Goal: Transaction & Acquisition: Purchase product/service

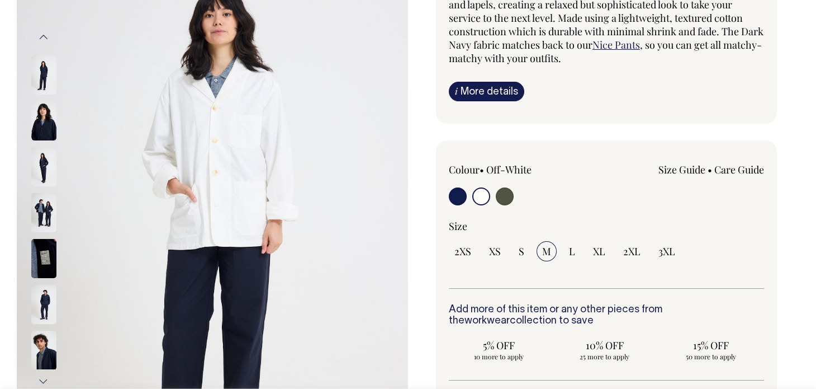
scroll to position [125, 0]
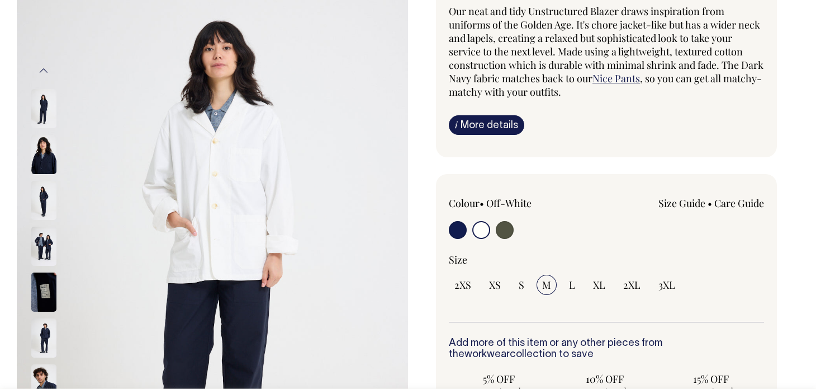
drag, startPoint x: 821, startPoint y: 23, endPoint x: 818, endPoint y: 44, distance: 21.1
click at [480, 230] on input "radio" at bounding box center [482, 230] width 18 height 18
click at [506, 233] on input "radio" at bounding box center [505, 230] width 18 height 18
radio input "true"
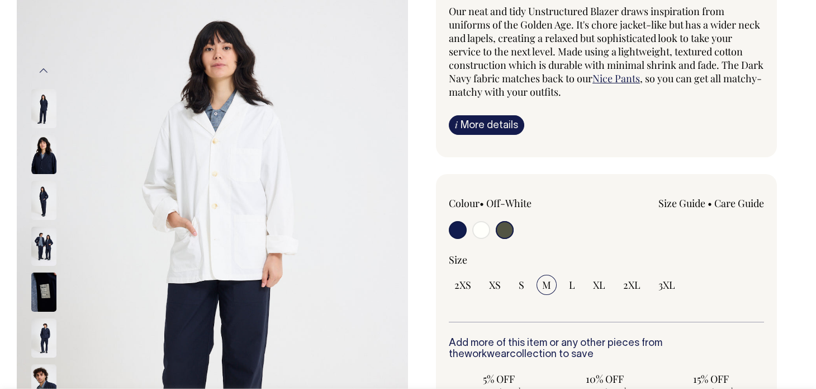
radio input "true"
select select "Olive"
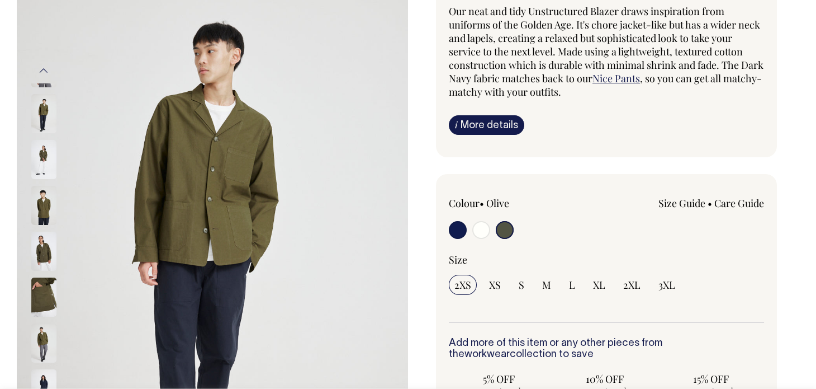
click at [475, 229] on input "radio" at bounding box center [482, 230] width 18 height 18
radio input "true"
radio input "false"
radio input "true"
select select "Off-White"
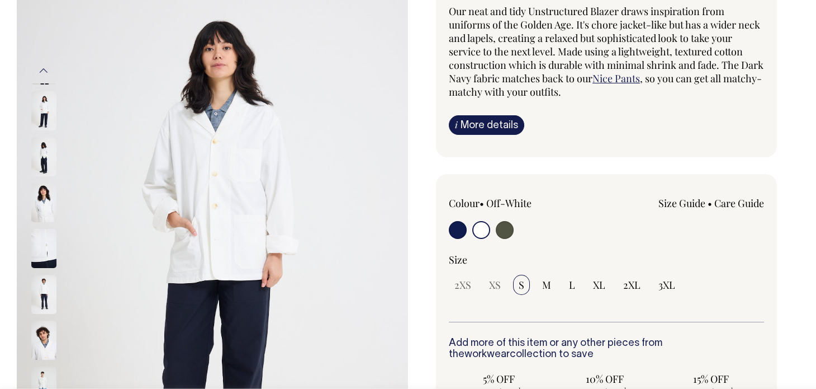
click at [499, 225] on input "radio" at bounding box center [505, 230] width 18 height 18
radio input "true"
select select "Olive"
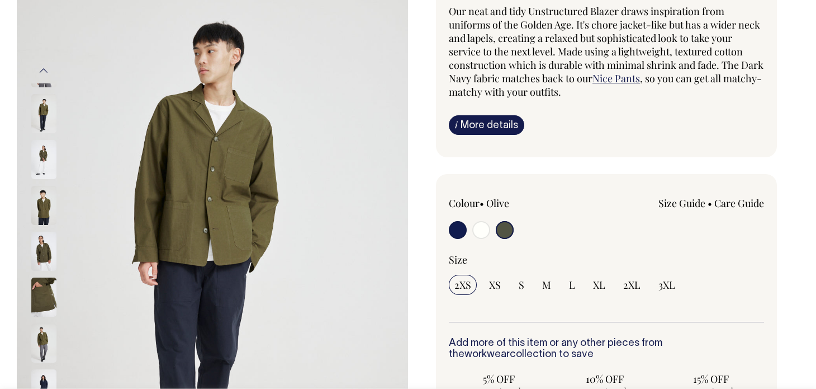
click at [459, 230] on input "radio" at bounding box center [458, 230] width 18 height 18
radio input "true"
select select "Dark Navy"
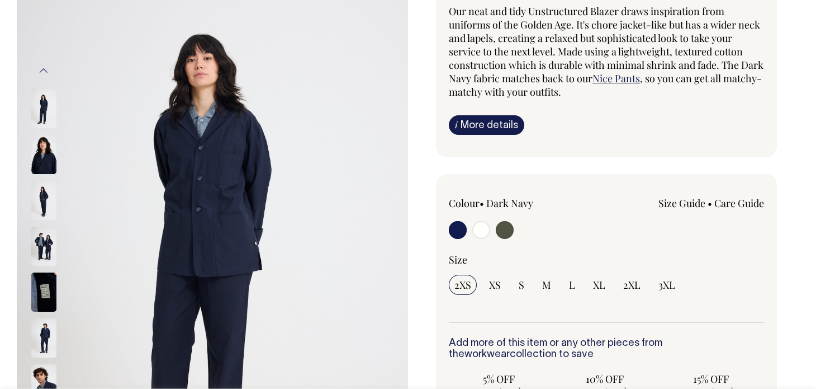
click at [509, 230] on input "radio" at bounding box center [505, 230] width 18 height 18
radio input "true"
select select "Olive"
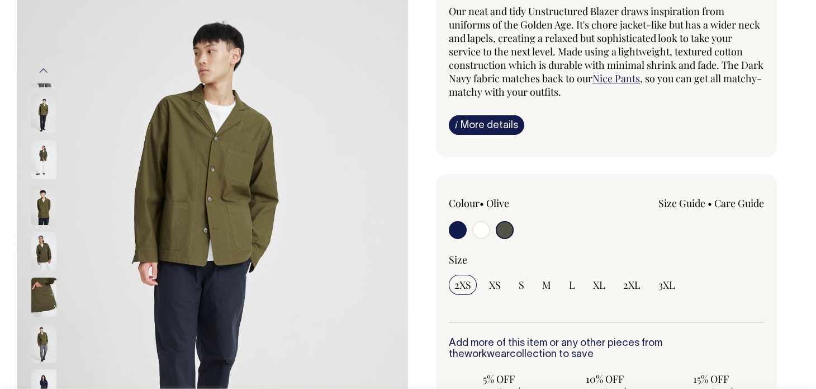
click at [481, 233] on input "radio" at bounding box center [482, 230] width 18 height 18
radio input "true"
radio input "false"
radio input "true"
select select "Off-White"
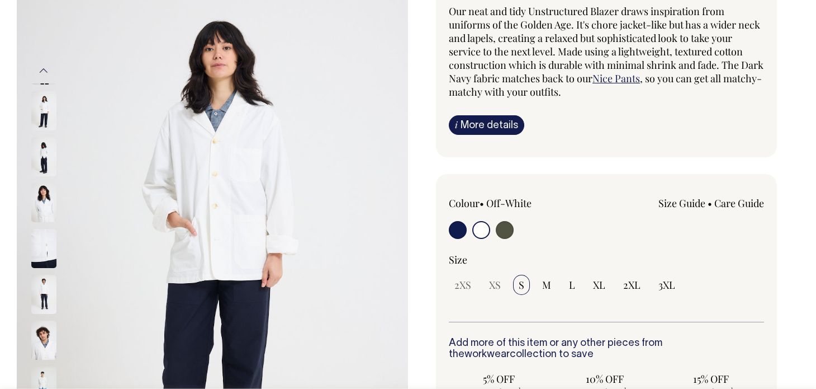
click at [47, 151] on img at bounding box center [43, 156] width 25 height 39
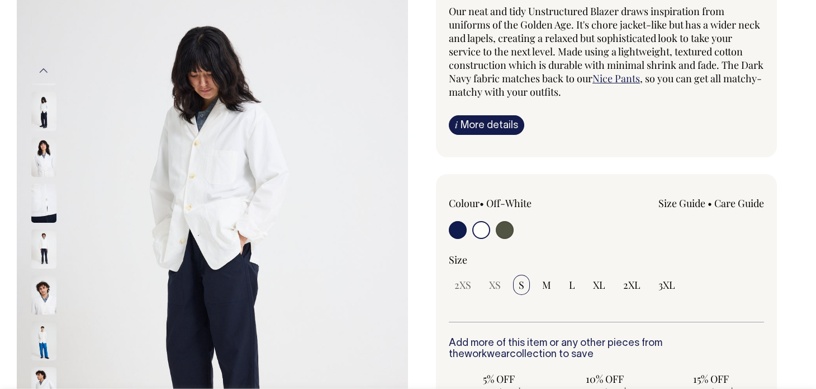
click at [43, 107] on img at bounding box center [43, 111] width 25 height 39
click at [43, 247] on img at bounding box center [43, 248] width 25 height 39
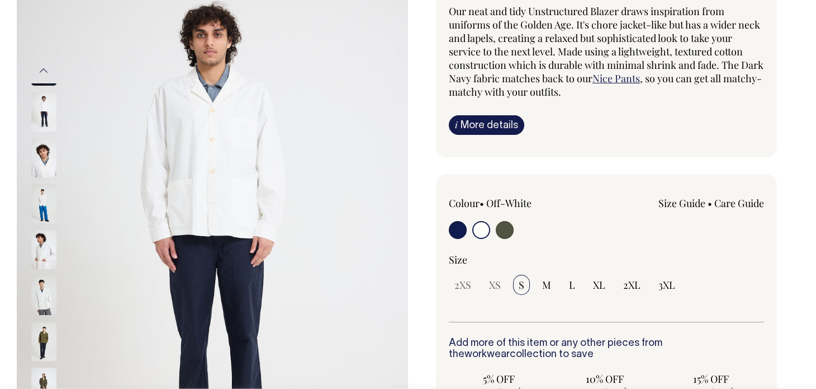
click at [39, 294] on img at bounding box center [43, 295] width 25 height 39
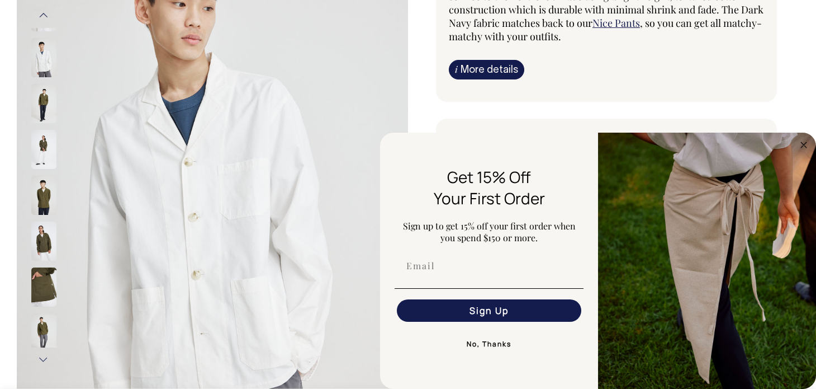
scroll to position [186, 0]
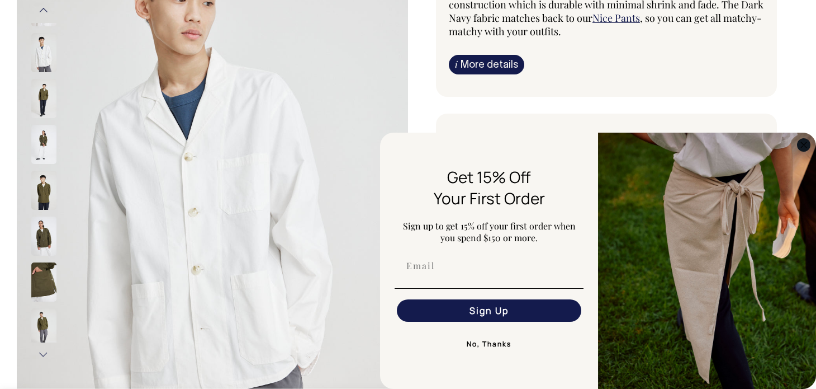
click at [805, 143] on circle "Close dialog" at bounding box center [804, 144] width 13 height 13
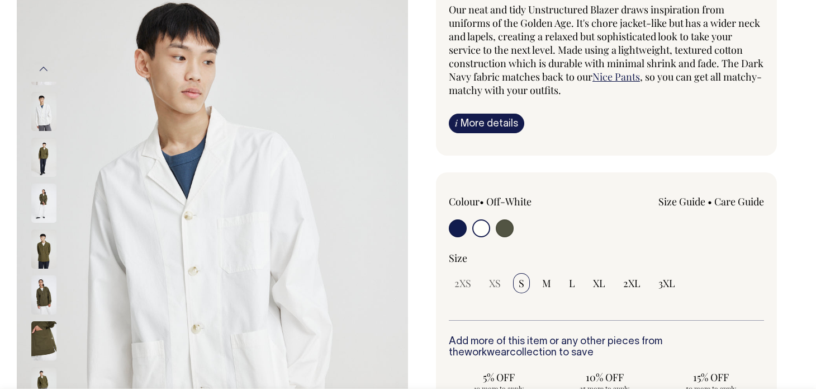
scroll to position [124, 0]
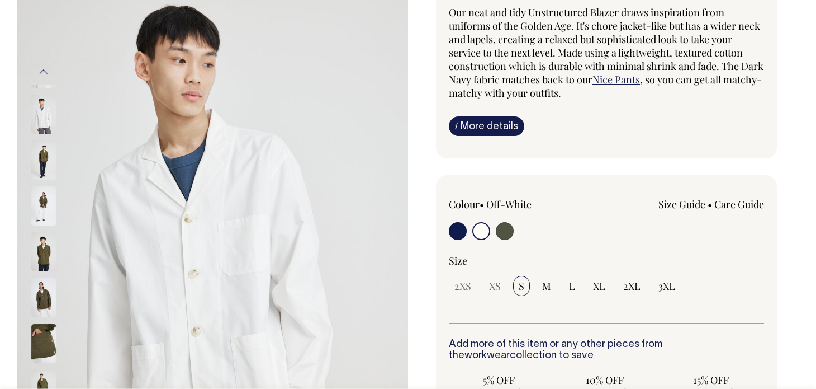
click at [44, 104] on img at bounding box center [43, 114] width 25 height 39
click at [39, 151] on img at bounding box center [43, 159] width 25 height 39
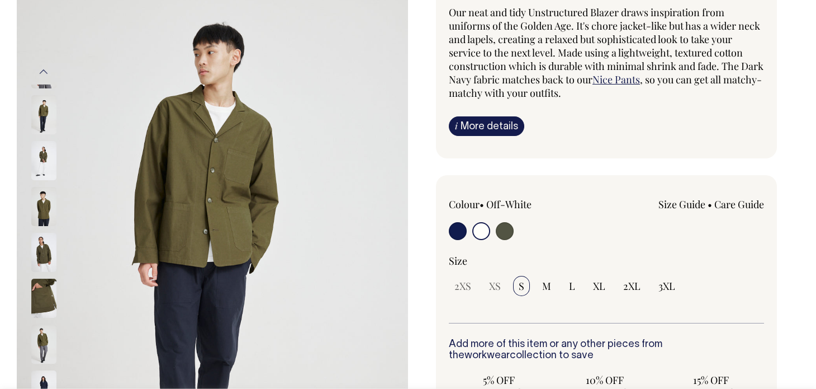
click at [33, 192] on img at bounding box center [43, 206] width 25 height 39
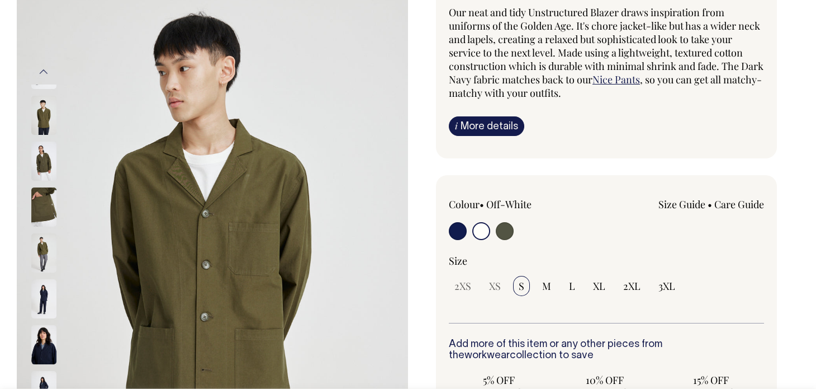
click at [40, 240] on img at bounding box center [43, 252] width 25 height 39
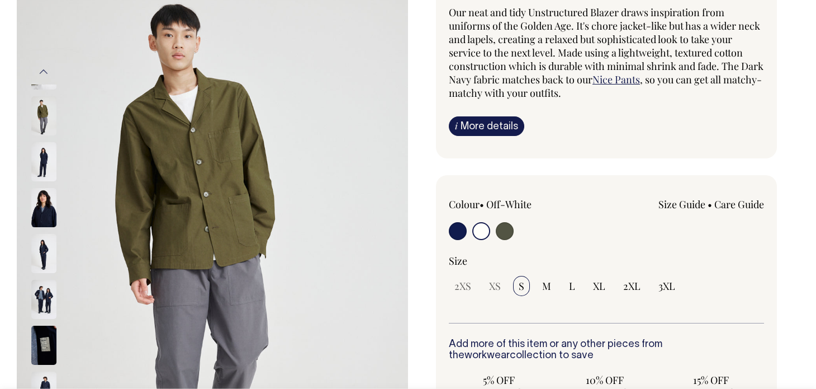
click at [48, 254] on img at bounding box center [43, 253] width 25 height 39
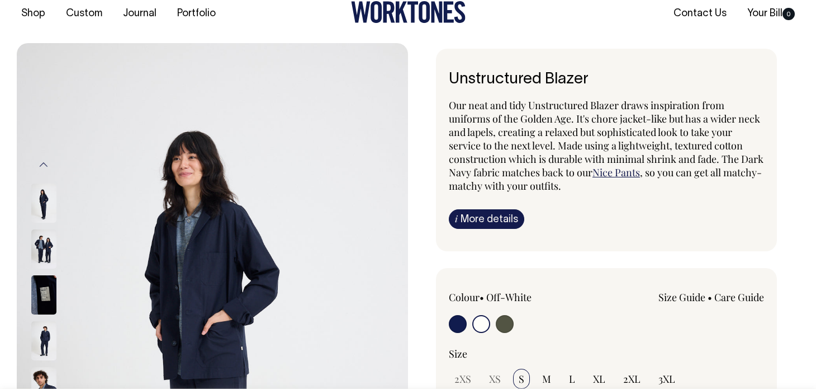
scroll to position [0, 0]
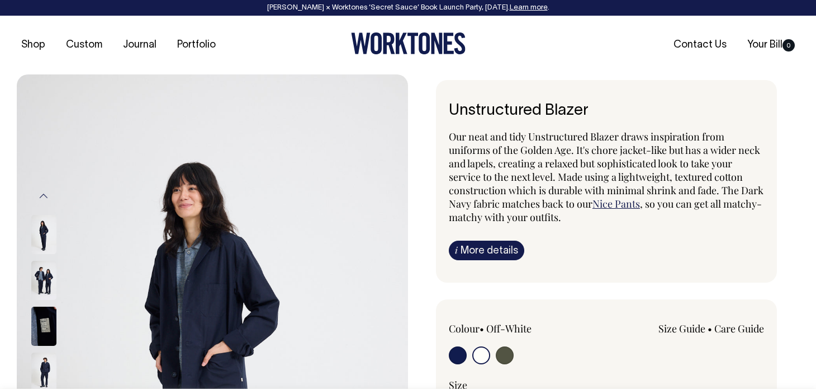
click at [483, 353] on input "radio" at bounding box center [482, 355] width 18 height 18
click at [42, 197] on button "Previous" at bounding box center [43, 195] width 17 height 25
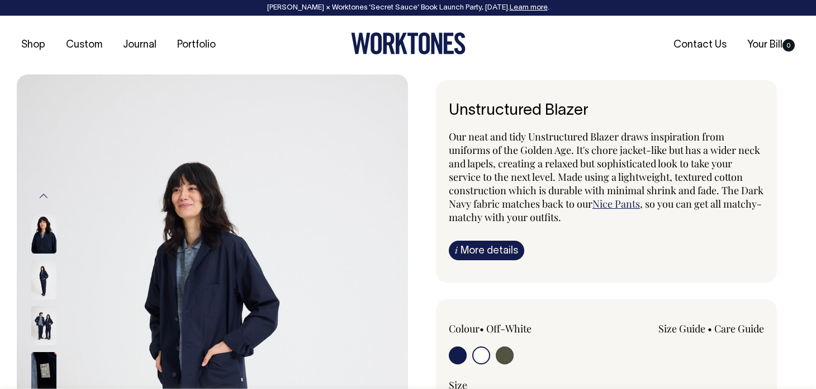
click at [42, 197] on button "Previous" at bounding box center [43, 195] width 17 height 25
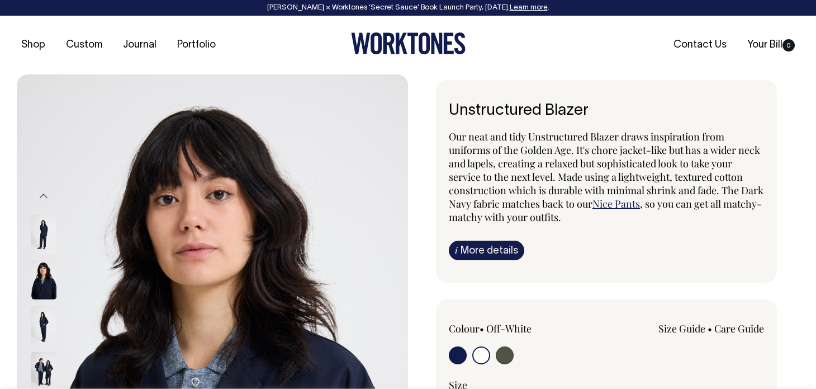
click at [42, 197] on button "Previous" at bounding box center [43, 195] width 17 height 25
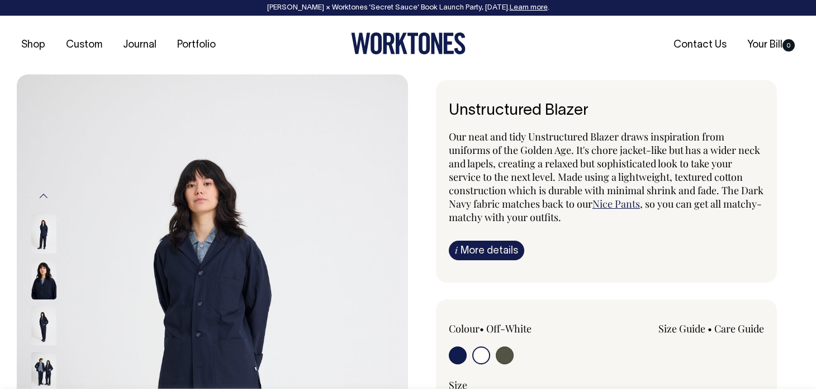
click at [42, 197] on button "Previous" at bounding box center [43, 195] width 17 height 25
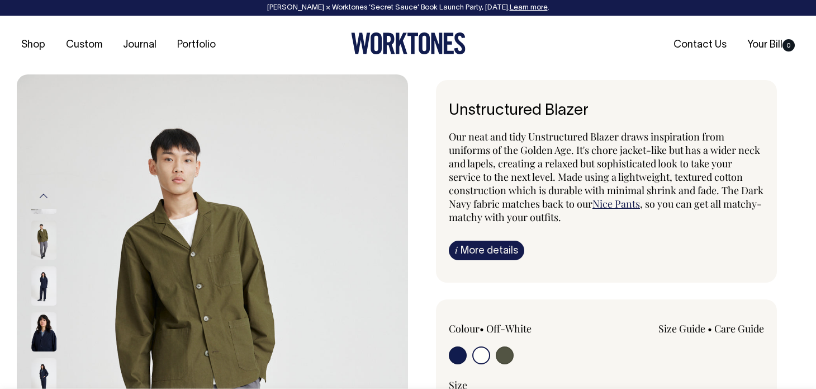
click at [42, 197] on button "Previous" at bounding box center [43, 195] width 17 height 25
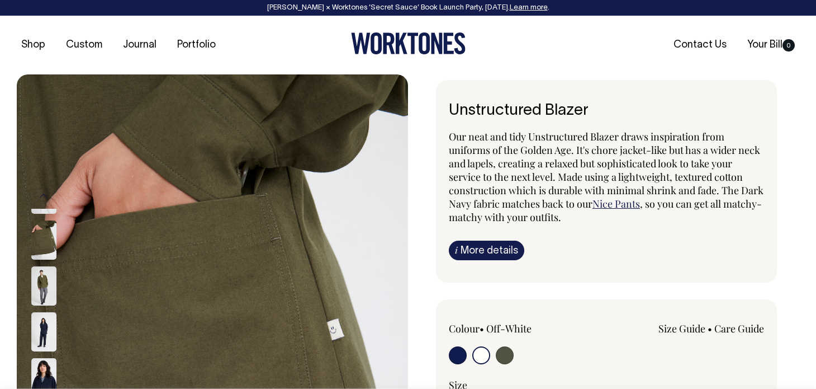
click at [42, 197] on button "Previous" at bounding box center [43, 195] width 17 height 25
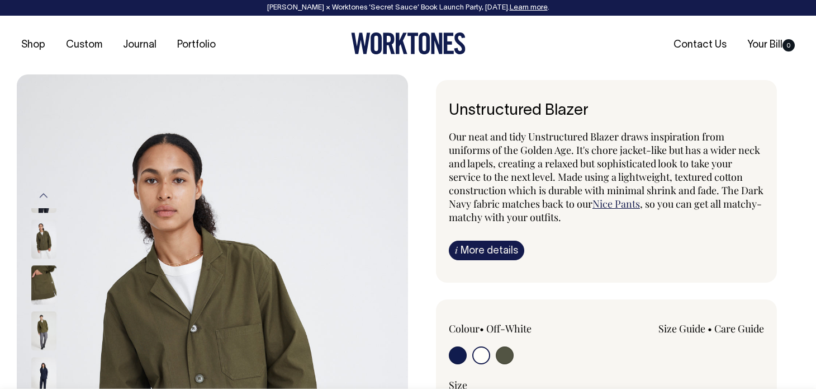
click at [44, 275] on img at bounding box center [43, 284] width 25 height 39
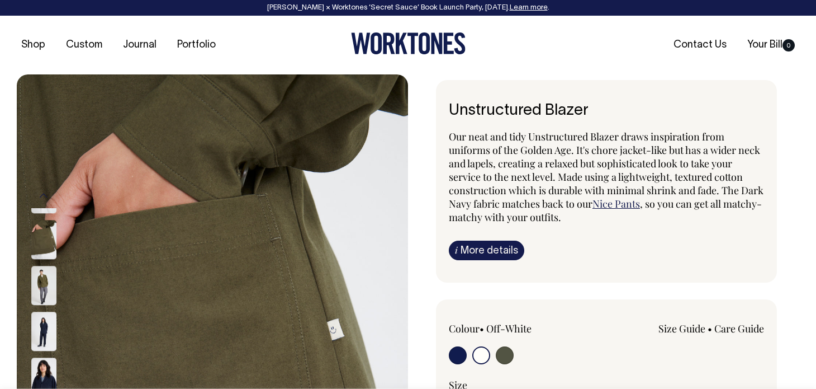
click at [55, 239] on img at bounding box center [43, 239] width 25 height 39
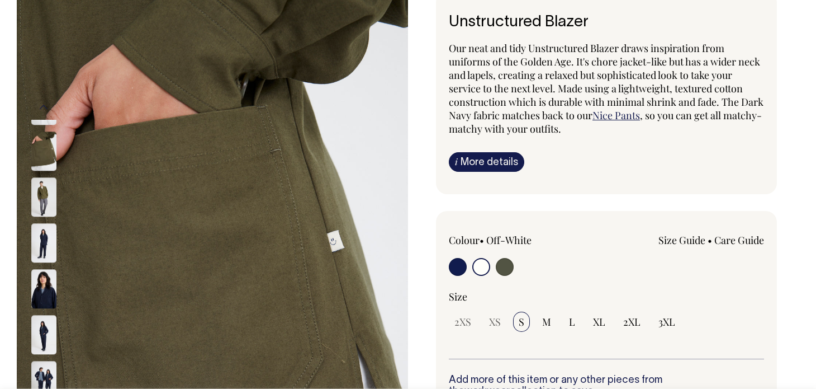
scroll to position [255, 0]
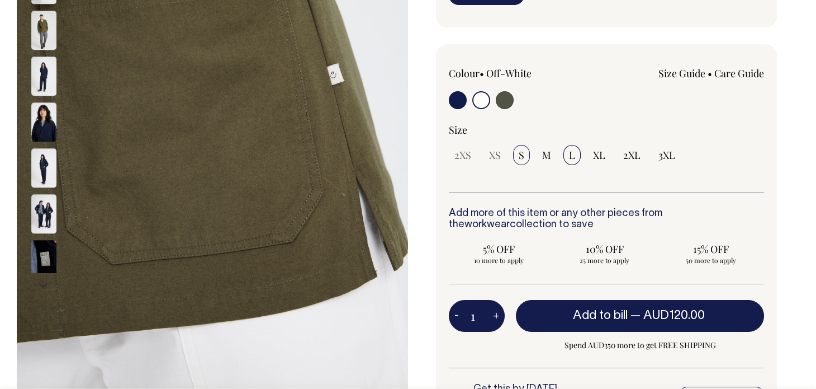
click at [569, 153] on label "L" at bounding box center [572, 155] width 17 height 20
click at [569, 153] on input "L" at bounding box center [572, 155] width 17 height 20
radio input "true"
select select "L"
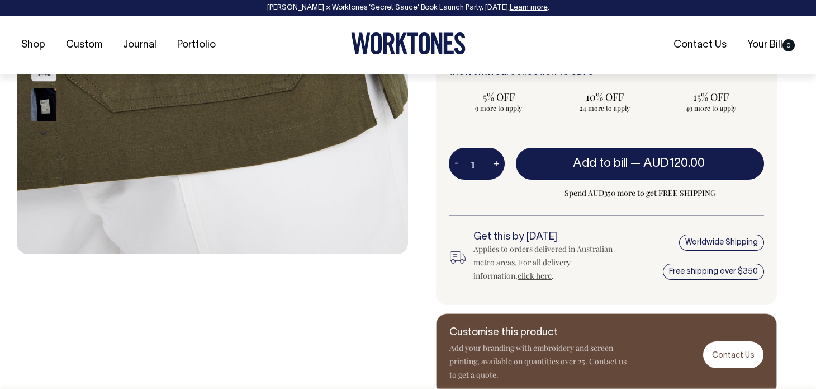
scroll to position [430, 0]
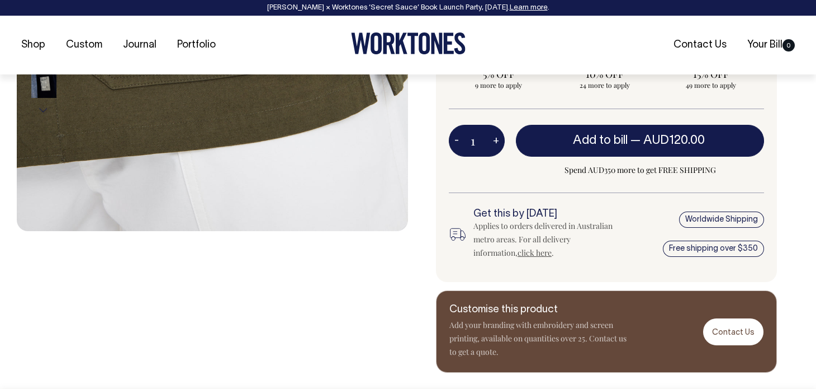
click at [518, 248] on link "click here" at bounding box center [535, 252] width 34 height 11
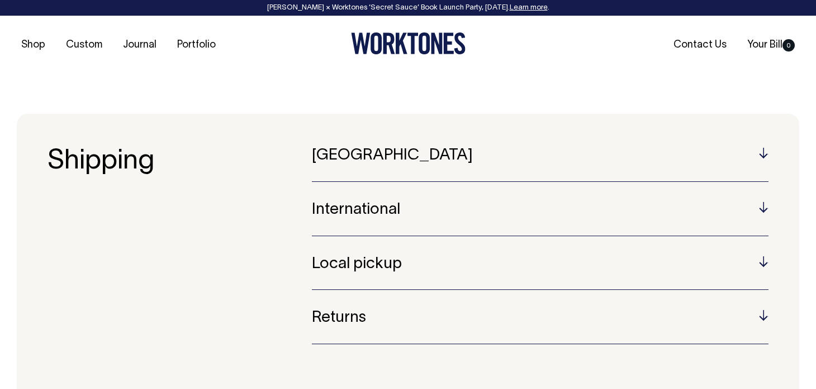
click at [758, 154] on h5 "Australia" at bounding box center [540, 155] width 457 height 17
